Goal: Communication & Community: Answer question/provide support

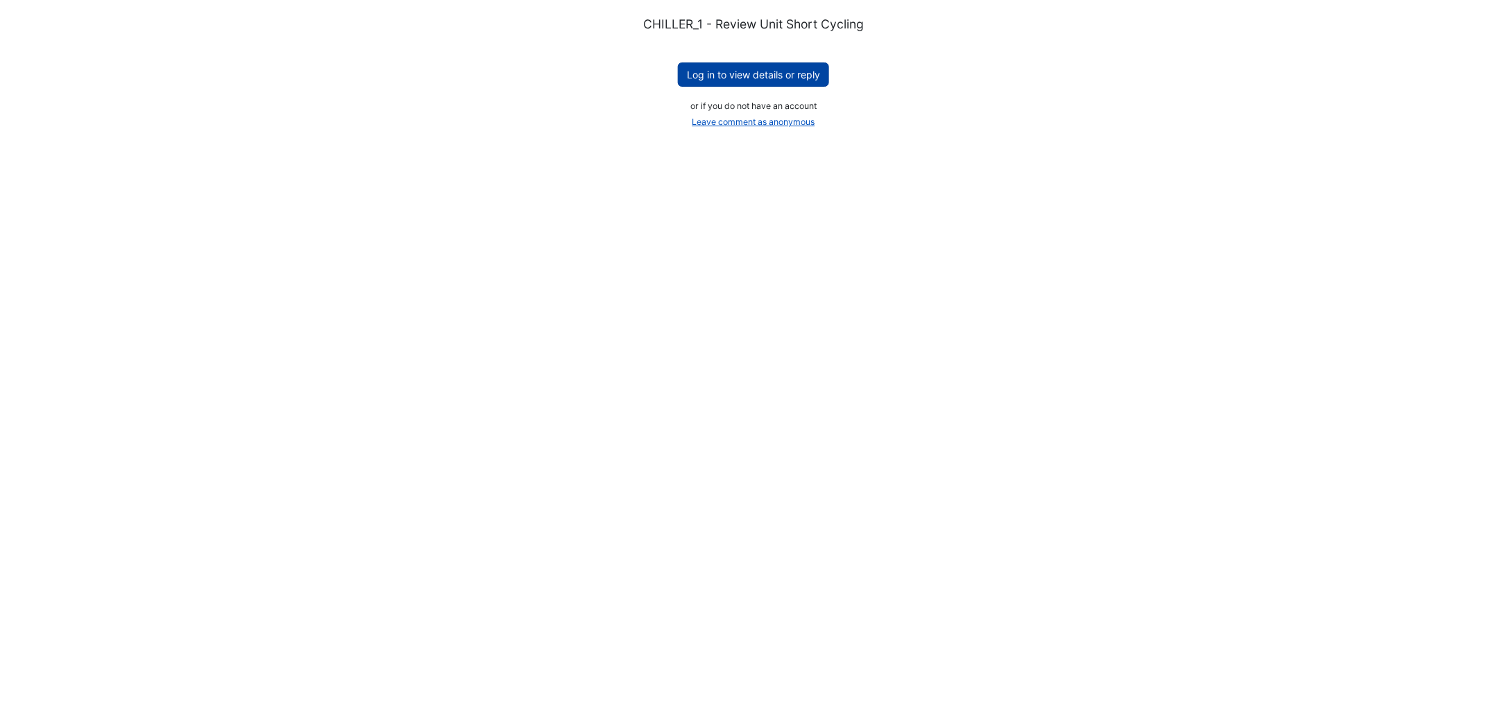
click at [723, 71] on button "Log in to view details or reply" at bounding box center [753, 74] width 151 height 24
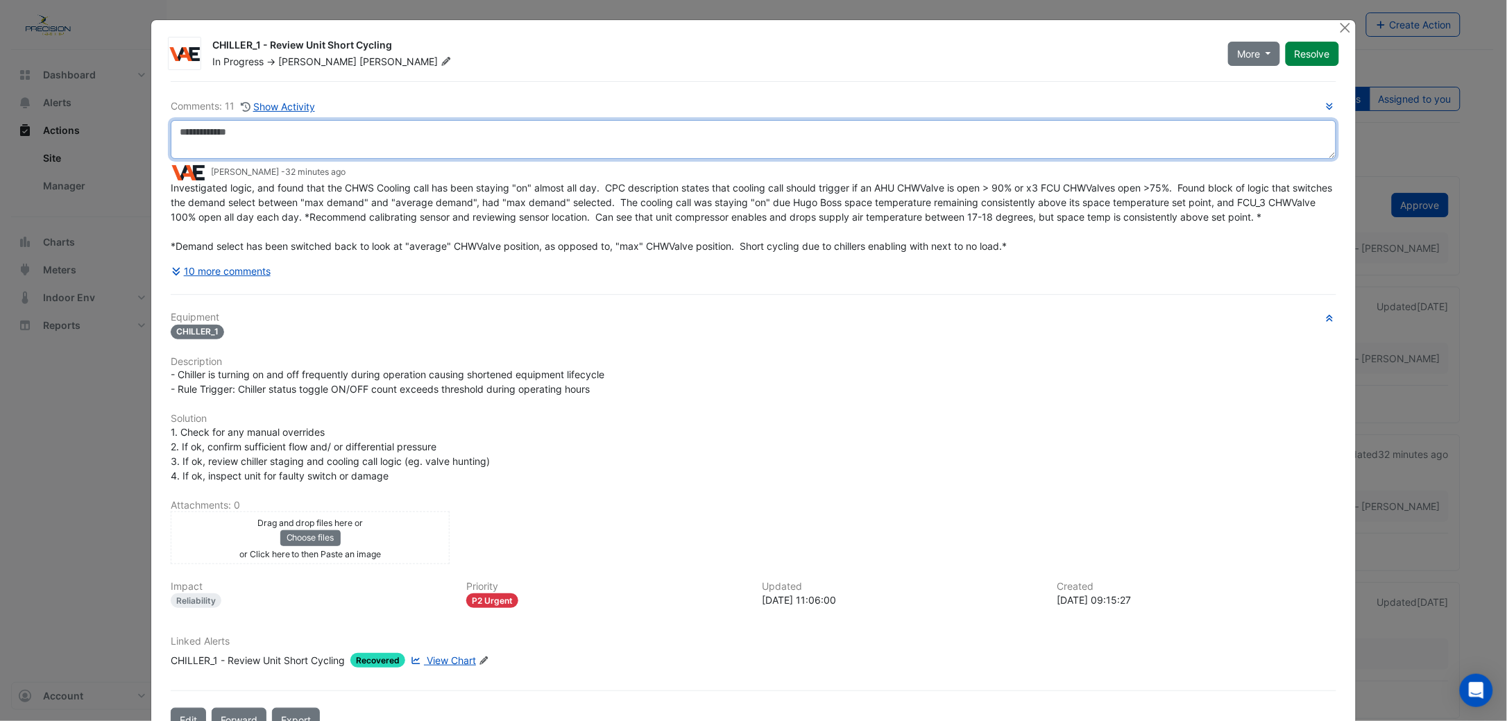
click at [209, 144] on textarea at bounding box center [754, 139] width 1166 height 39
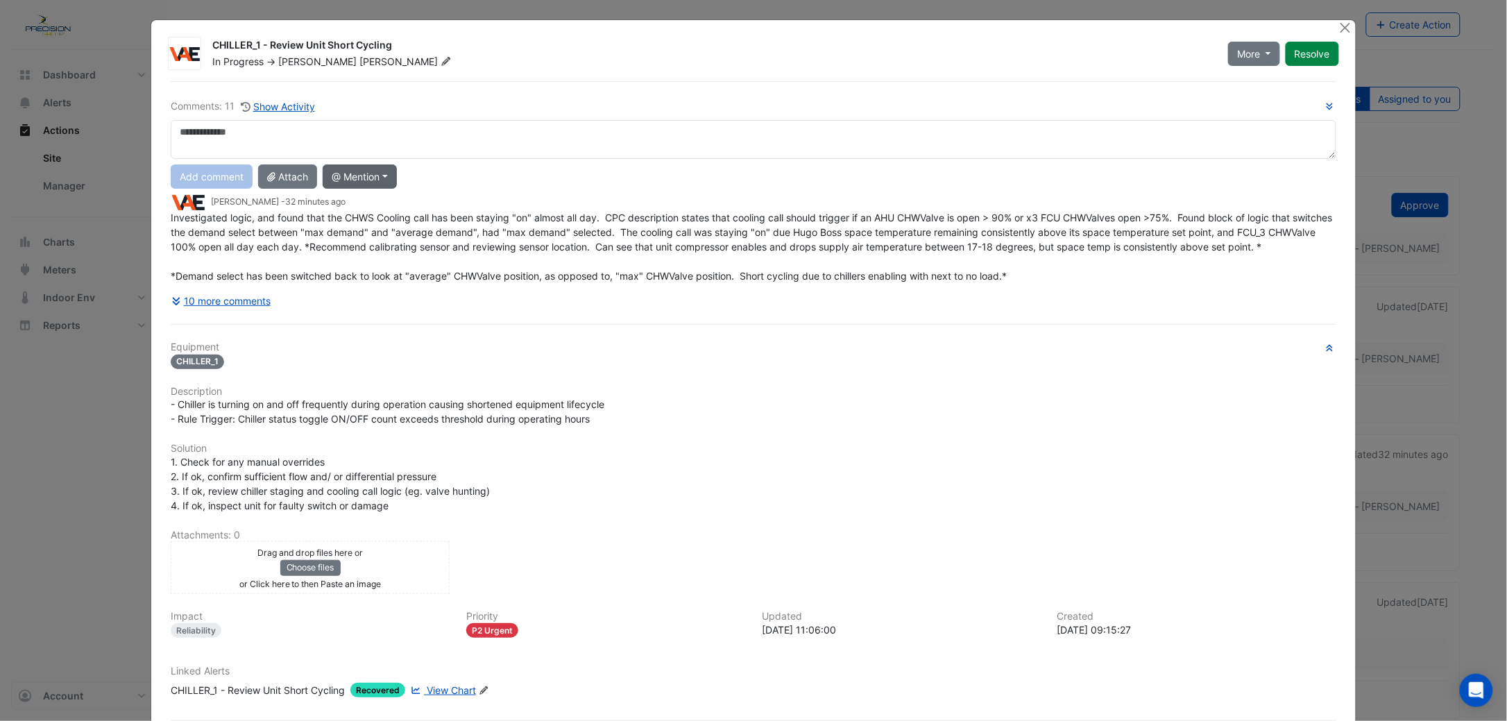
click at [362, 173] on button "@ Mention" at bounding box center [360, 176] width 74 height 24
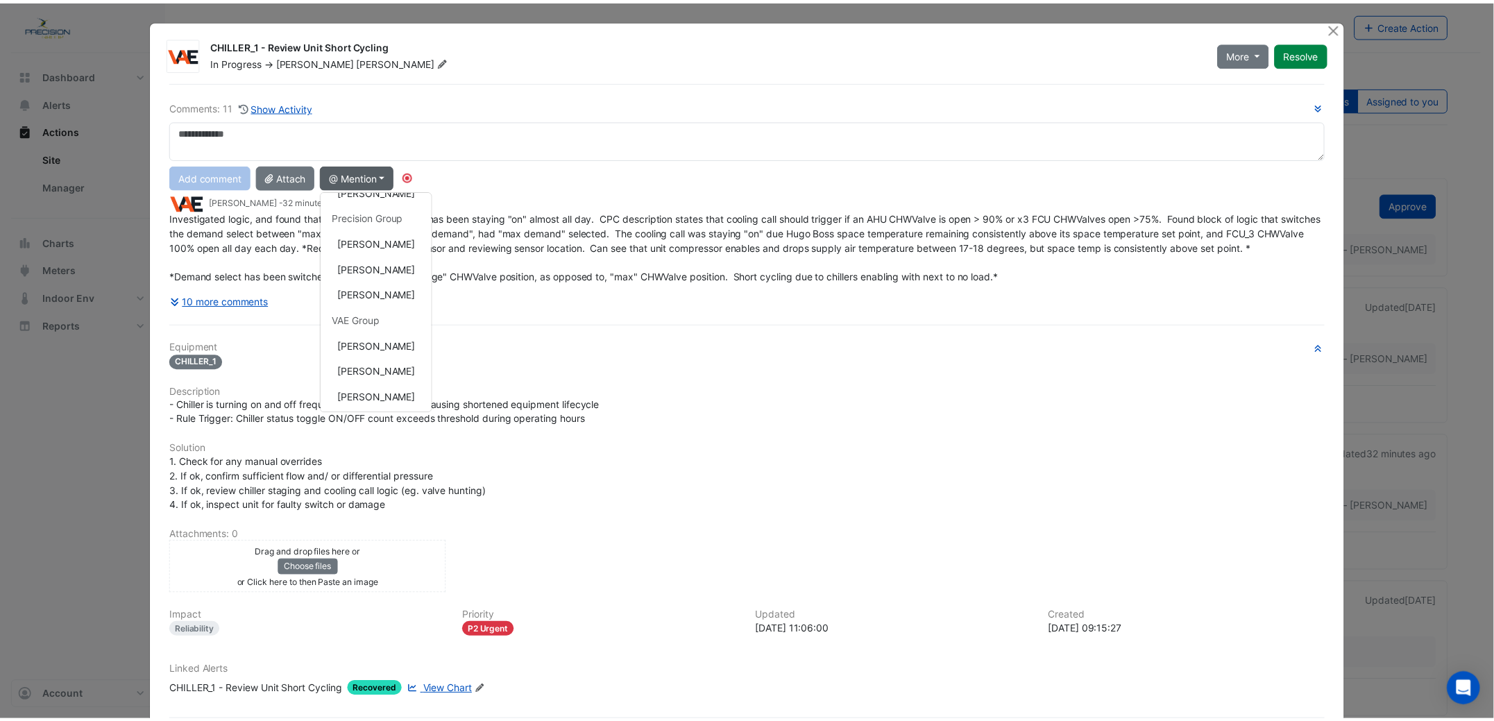
scroll to position [196, 0]
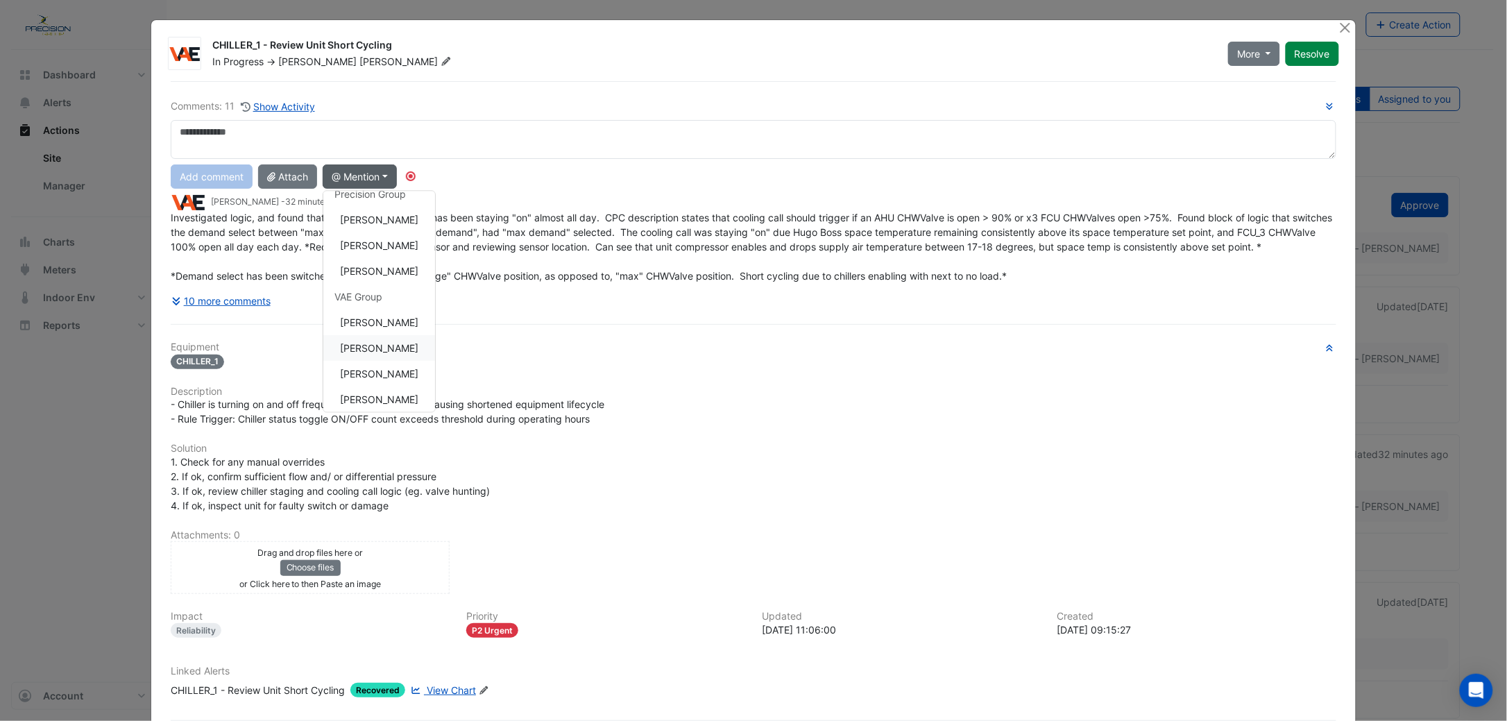
click at [383, 344] on button "Chris Coyle" at bounding box center [379, 348] width 112 height 26
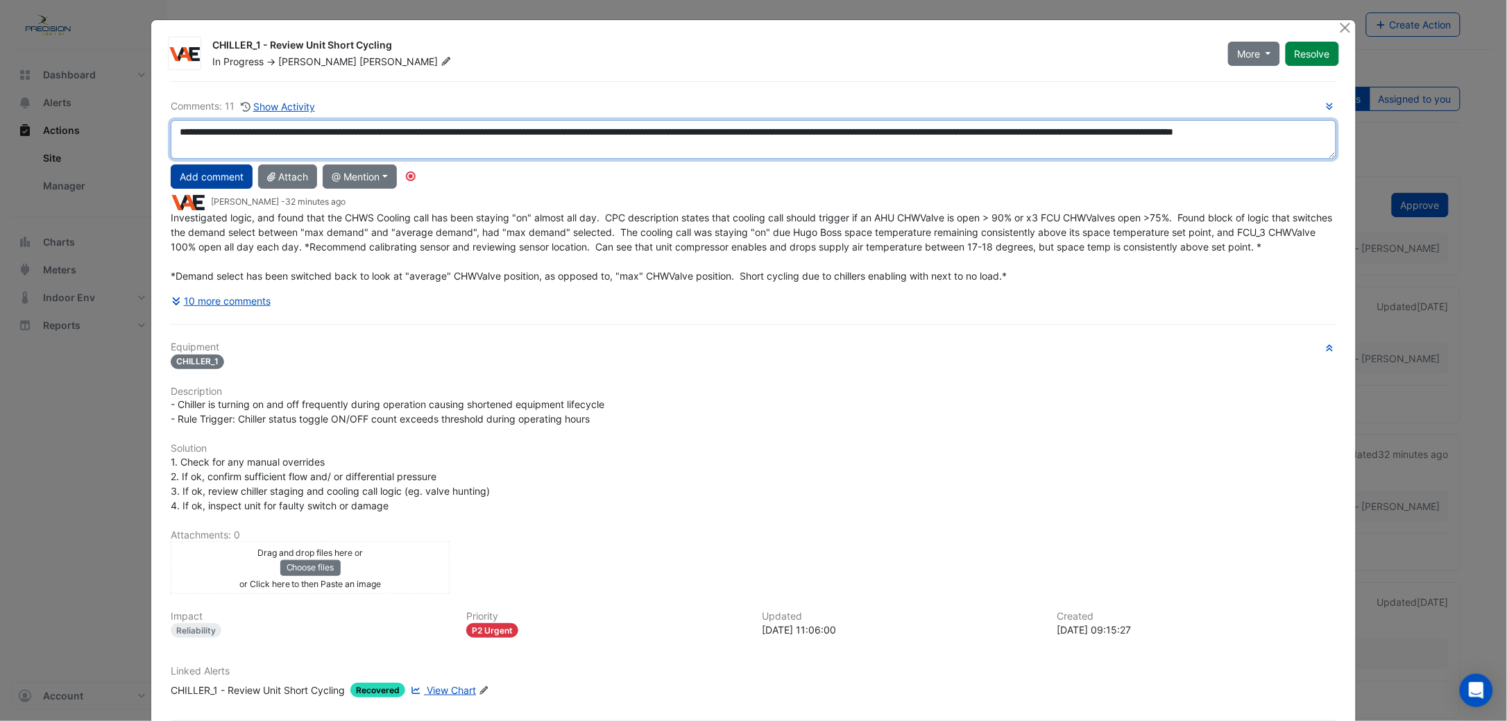
type textarea "**********"
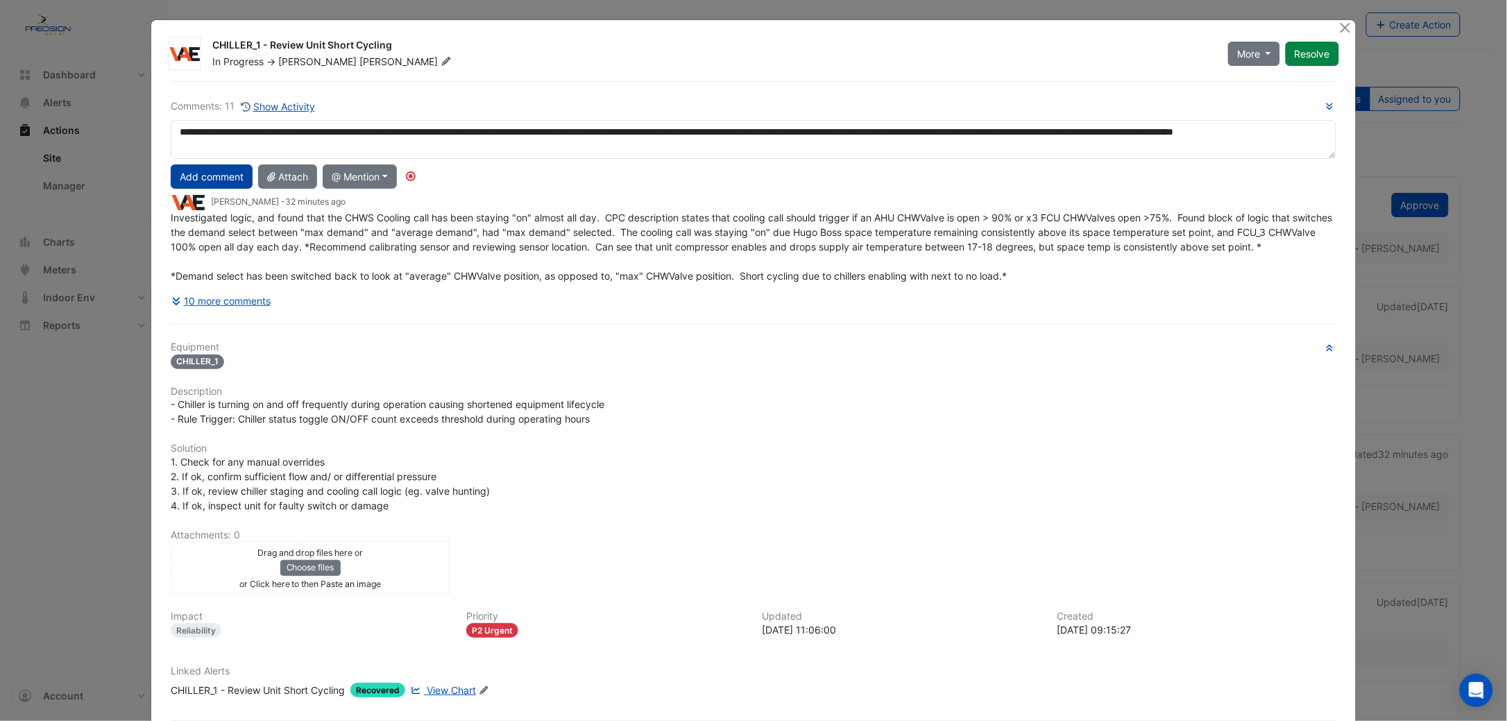
click at [217, 174] on button "Add comment" at bounding box center [212, 176] width 82 height 24
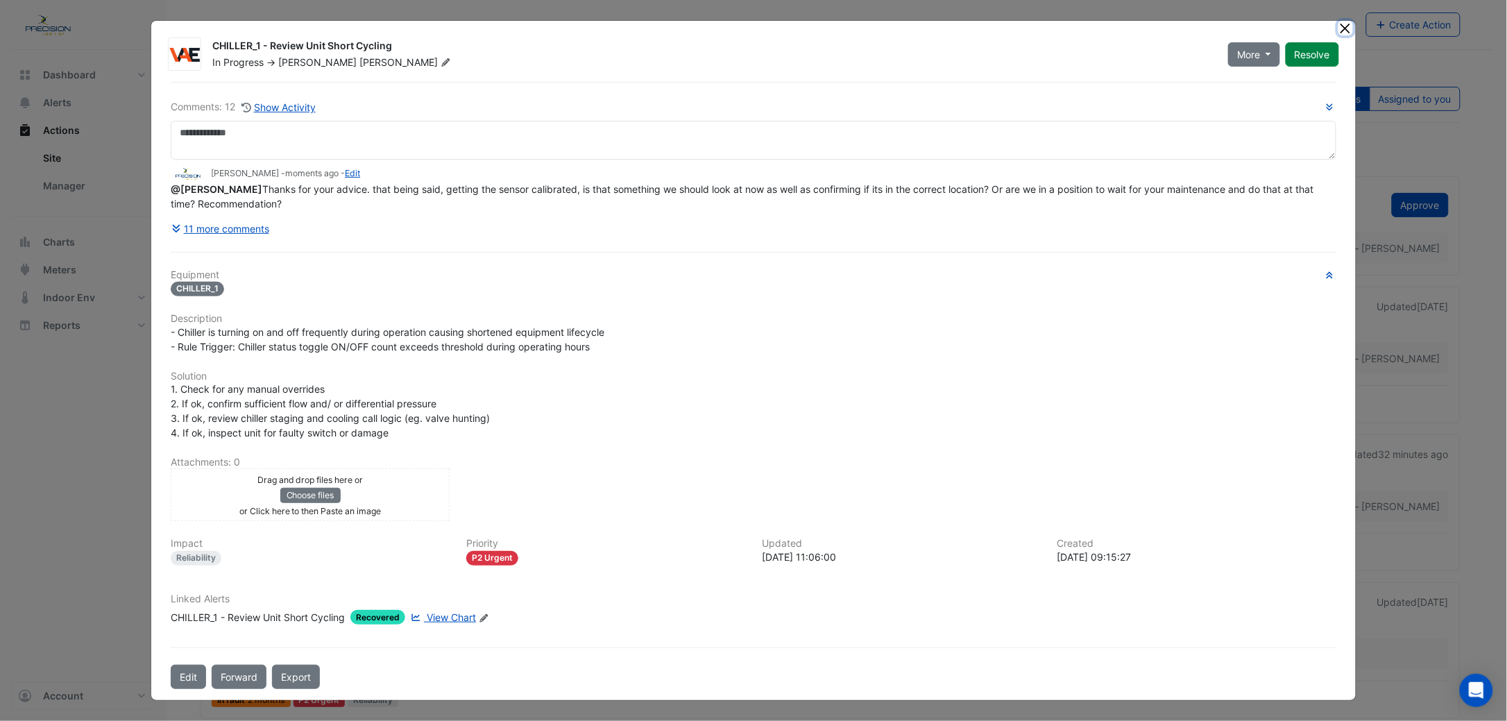
click at [1348, 30] on button "Close" at bounding box center [1346, 28] width 15 height 15
